Goal: Task Accomplishment & Management: Manage account settings

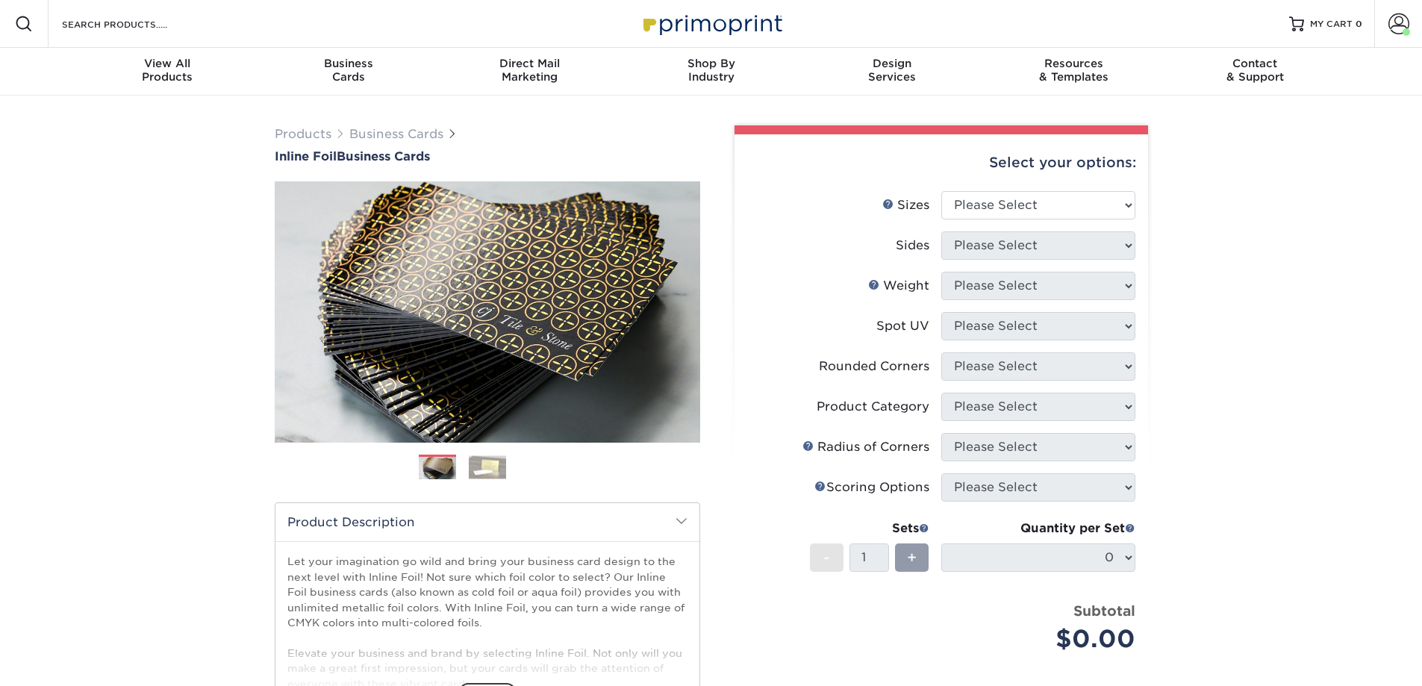
click at [1408, 27] on span at bounding box center [1398, 23] width 21 height 21
click at [1397, 26] on span at bounding box center [1398, 23] width 21 height 21
click at [1277, 122] on link "Active Orders" at bounding box center [1310, 126] width 187 height 20
